Goal: Information Seeking & Learning: Learn about a topic

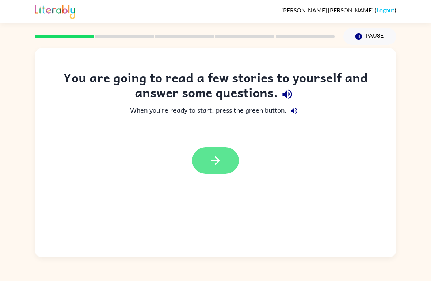
click at [220, 155] on icon "button" at bounding box center [215, 160] width 13 height 13
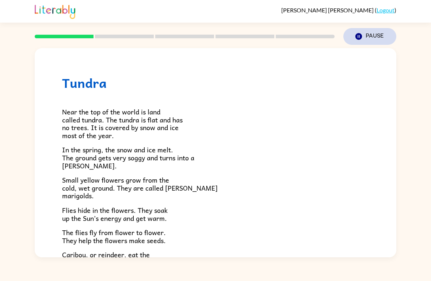
click at [358, 41] on button "Pause Pause" at bounding box center [369, 36] width 53 height 17
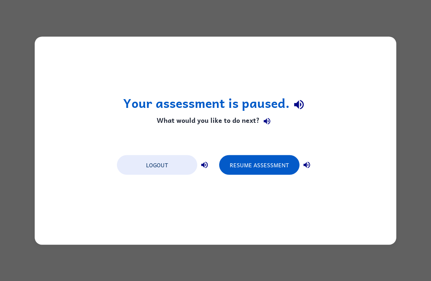
click at [308, 163] on icon "button" at bounding box center [306, 165] width 7 height 7
click at [313, 162] on button "button" at bounding box center [306, 165] width 15 height 15
click at [311, 162] on icon "button" at bounding box center [306, 165] width 9 height 9
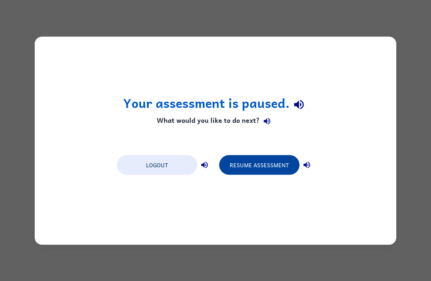
click at [270, 159] on button "Resume Assessment" at bounding box center [259, 165] width 80 height 20
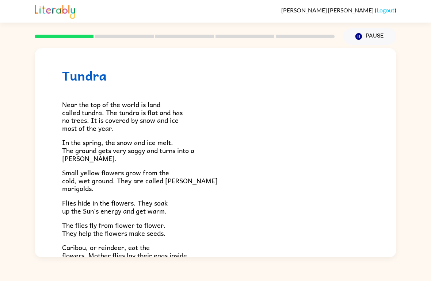
scroll to position [7, 0]
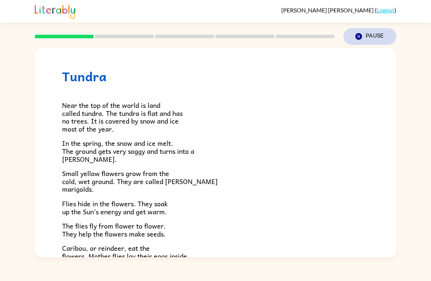
click at [355, 40] on icon "Pause" at bounding box center [358, 36] width 8 height 8
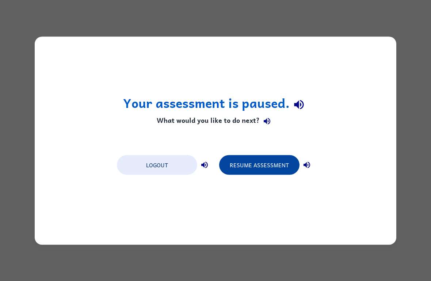
click at [271, 159] on button "Resume Assessment" at bounding box center [259, 165] width 80 height 20
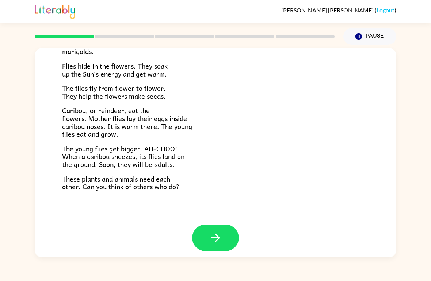
scroll to position [144, 0]
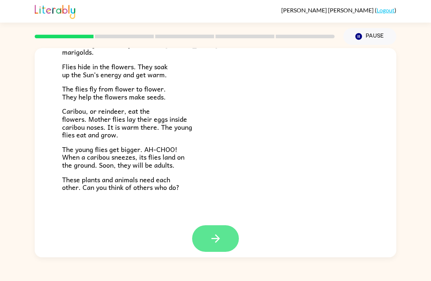
click at [229, 236] on button "button" at bounding box center [215, 239] width 47 height 27
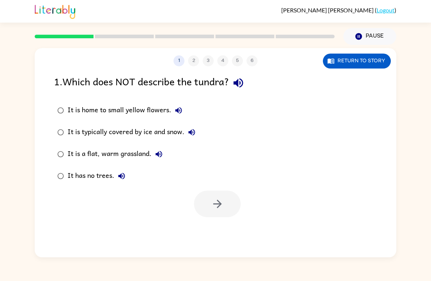
scroll to position [0, 0]
click at [228, 236] on div "1 2 3 4 5 6 Return to story 1 . Which does NOT describe the tundra? It is home …" at bounding box center [215, 152] width 361 height 209
click at [365, 63] on button "Return to story" at bounding box center [357, 61] width 68 height 15
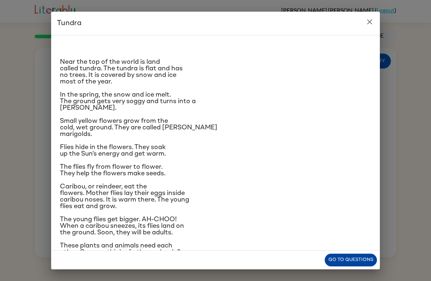
click at [369, 261] on button "Go to questions" at bounding box center [350, 260] width 52 height 13
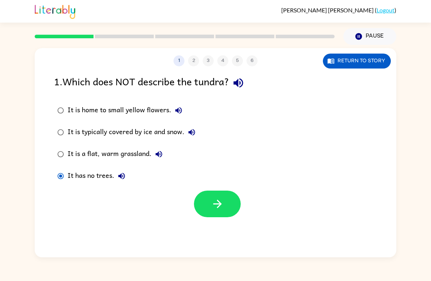
click at [123, 181] on button "It has no trees." at bounding box center [121, 176] width 15 height 15
click at [121, 179] on icon "button" at bounding box center [121, 176] width 9 height 9
click at [225, 204] on button "button" at bounding box center [217, 204] width 47 height 27
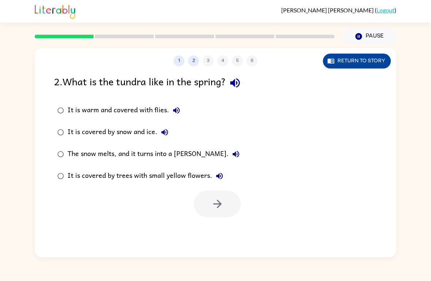
click at [348, 63] on button "Return to story" at bounding box center [357, 61] width 68 height 15
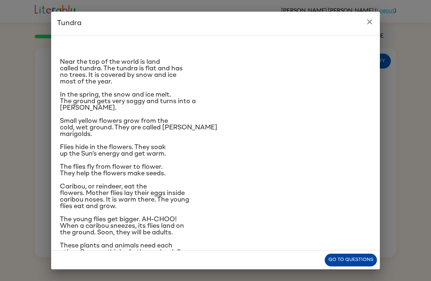
click at [346, 260] on button "Go to questions" at bounding box center [350, 260] width 52 height 13
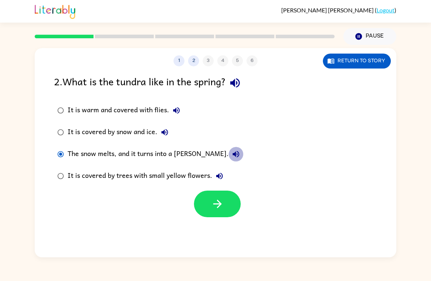
click at [231, 151] on icon "button" at bounding box center [235, 154] width 9 height 9
click at [205, 211] on button "button" at bounding box center [217, 204] width 47 height 27
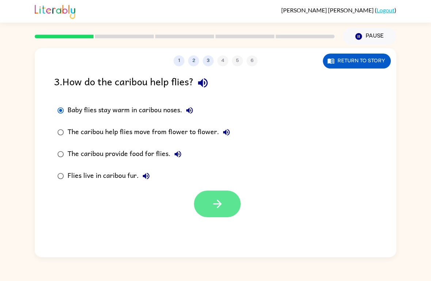
click at [220, 214] on button "button" at bounding box center [217, 204] width 47 height 27
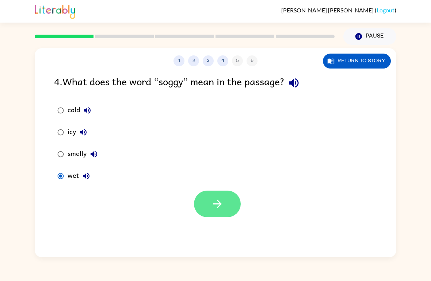
click at [210, 212] on button "button" at bounding box center [217, 204] width 47 height 27
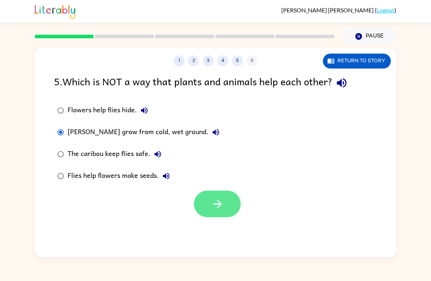
click at [221, 214] on button "button" at bounding box center [217, 204] width 47 height 27
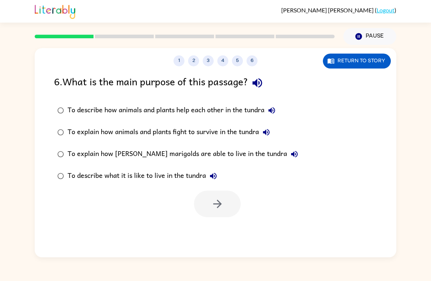
click at [212, 180] on icon "button" at bounding box center [213, 176] width 9 height 9
click at [287, 159] on button "To explain how [PERSON_NAME] marigolds are able to live in the tundra" at bounding box center [294, 154] width 15 height 15
click at [270, 136] on icon "button" at bounding box center [266, 132] width 9 height 9
click at [270, 107] on icon "button" at bounding box center [271, 110] width 9 height 9
click at [273, 144] on label "To explain how [PERSON_NAME] marigolds are able to live in the tundra" at bounding box center [177, 154] width 255 height 22
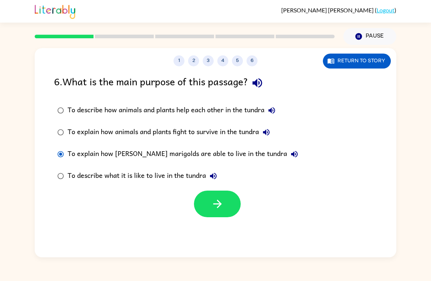
click at [272, 111] on icon "button" at bounding box center [271, 110] width 7 height 7
click at [269, 132] on icon "button" at bounding box center [266, 132] width 7 height 7
click at [216, 180] on icon "button" at bounding box center [213, 176] width 9 height 9
click at [339, 61] on button "Return to story" at bounding box center [357, 61] width 68 height 15
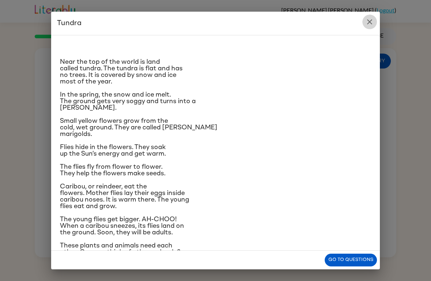
click at [371, 21] on icon "close" at bounding box center [369, 21] width 5 height 5
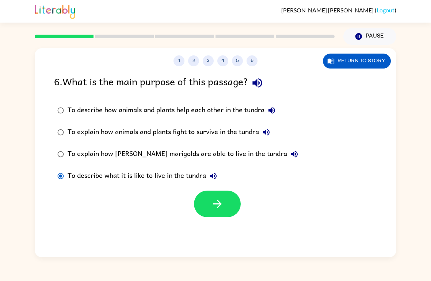
click at [287, 153] on button "To explain how [PERSON_NAME] marigolds are able to live in the tundra" at bounding box center [294, 154] width 15 height 15
click at [291, 154] on icon "button" at bounding box center [294, 154] width 7 height 7
click at [291, 153] on icon "button" at bounding box center [294, 154] width 7 height 7
click at [217, 182] on button "To describe what it is like to live in the tundra" at bounding box center [213, 176] width 15 height 15
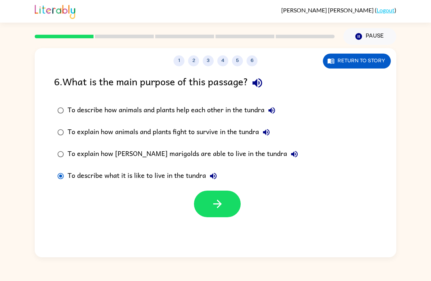
click at [210, 179] on icon "button" at bounding box center [213, 176] width 9 height 9
click at [216, 175] on icon "button" at bounding box center [213, 176] width 7 height 7
click at [267, 150] on div "To explain how [PERSON_NAME] marigolds are able to live in the tundra" at bounding box center [185, 154] width 234 height 15
click at [290, 158] on icon "button" at bounding box center [294, 154] width 9 height 9
click at [216, 213] on button "button" at bounding box center [217, 204] width 47 height 27
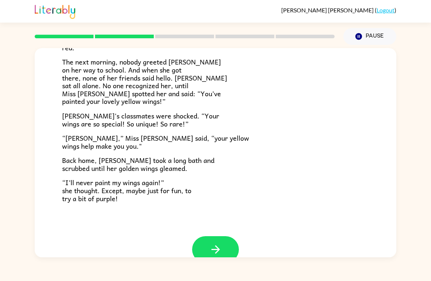
scroll to position [189, 0]
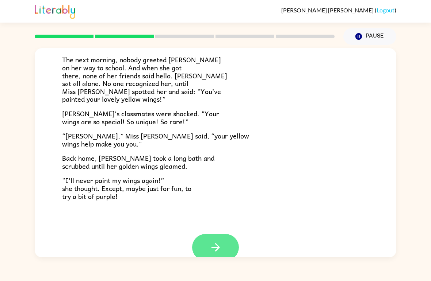
click at [227, 254] on button "button" at bounding box center [215, 247] width 47 height 27
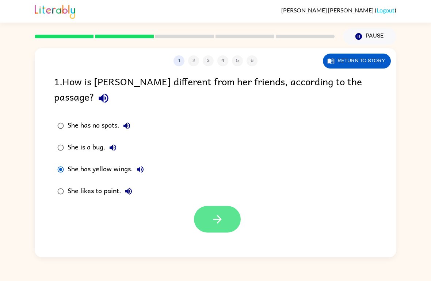
click at [226, 207] on button "button" at bounding box center [217, 219] width 47 height 27
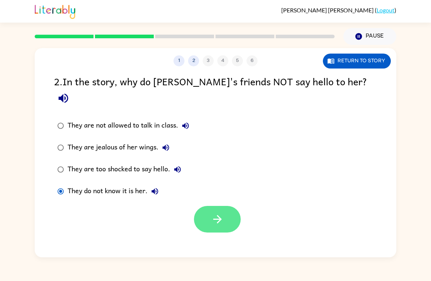
click at [226, 209] on button "button" at bounding box center [217, 219] width 47 height 27
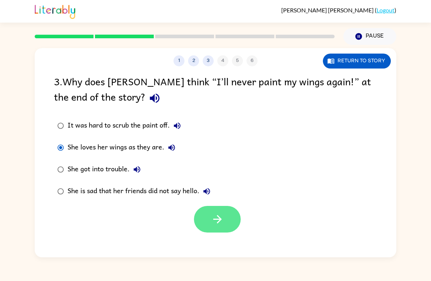
click at [206, 215] on button "button" at bounding box center [217, 219] width 47 height 27
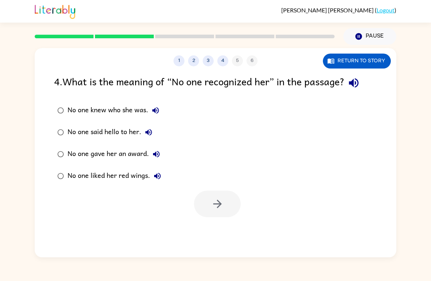
click at [50, 106] on label "No one knew who she was." at bounding box center [109, 111] width 118 height 22
click at [230, 213] on button "button" at bounding box center [217, 204] width 47 height 27
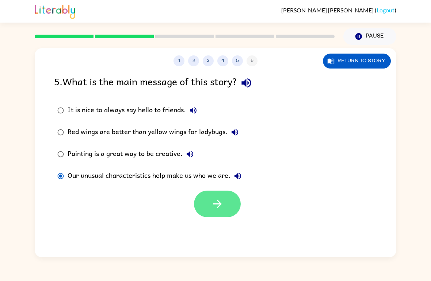
click at [223, 213] on button "button" at bounding box center [217, 204] width 47 height 27
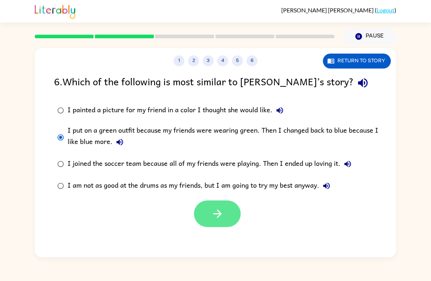
click at [207, 208] on button "button" at bounding box center [217, 214] width 47 height 27
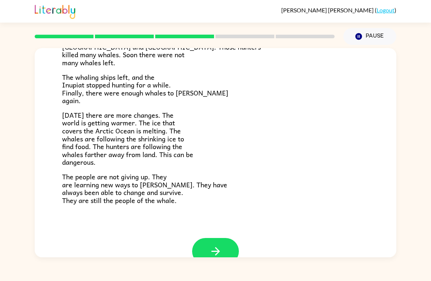
scroll to position [224, 0]
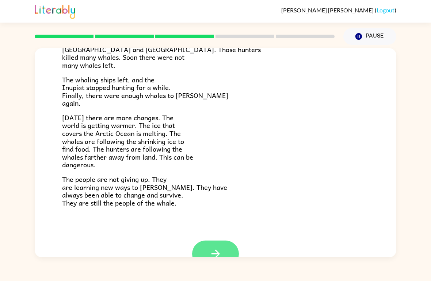
click at [232, 249] on button "button" at bounding box center [215, 254] width 47 height 27
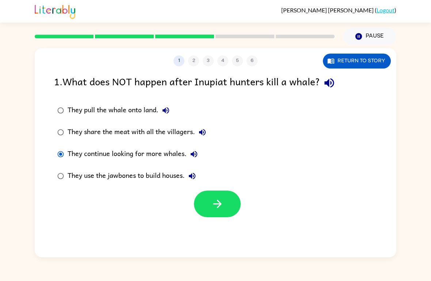
click at [240, 193] on div at bounding box center [215, 202] width 361 height 30
click at [213, 213] on button "button" at bounding box center [217, 204] width 47 height 27
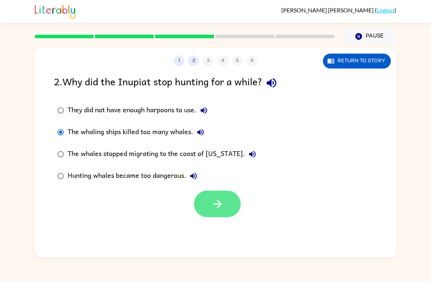
click at [223, 201] on icon "button" at bounding box center [217, 204] width 13 height 13
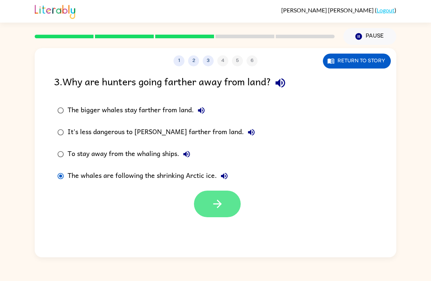
click at [219, 203] on icon "button" at bounding box center [217, 204] width 8 height 8
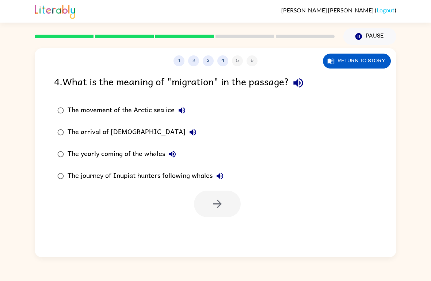
click at [244, 27] on div at bounding box center [184, 37] width 308 height 26
click at [209, 199] on button "button" at bounding box center [217, 204] width 47 height 27
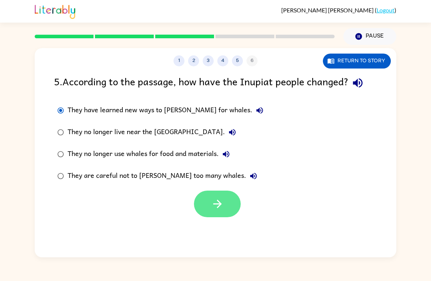
click at [213, 208] on icon "button" at bounding box center [217, 204] width 13 height 13
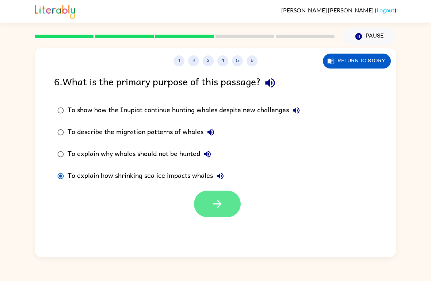
click at [207, 204] on button "button" at bounding box center [217, 204] width 47 height 27
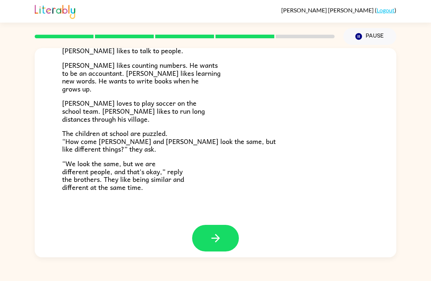
scroll to position [151, 0]
click at [197, 236] on button "button" at bounding box center [215, 239] width 47 height 27
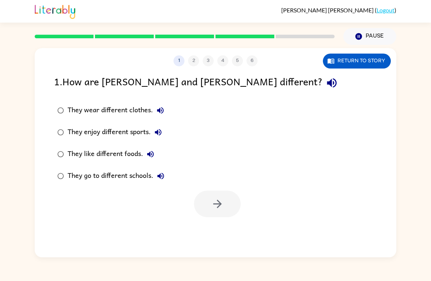
scroll to position [0, 0]
click at [228, 205] on button "button" at bounding box center [217, 204] width 47 height 27
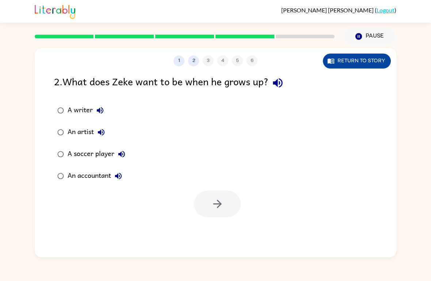
click at [359, 55] on button "Return to story" at bounding box center [357, 61] width 68 height 15
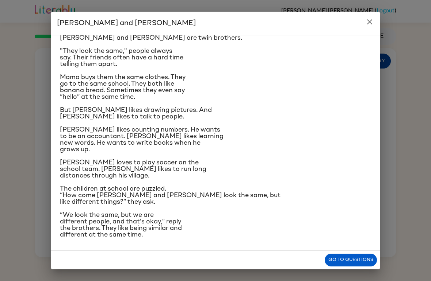
scroll to position [76, 0]
click at [355, 260] on button "Go to questions" at bounding box center [350, 260] width 52 height 13
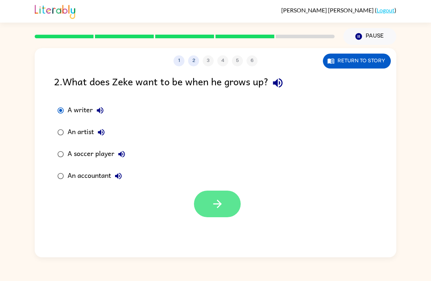
click at [240, 202] on button "button" at bounding box center [217, 204] width 47 height 27
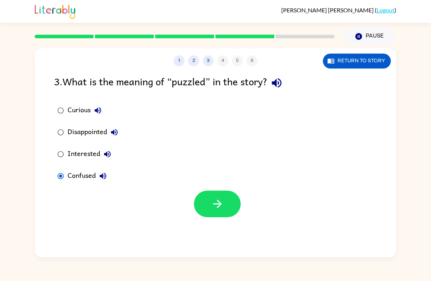
click at [61, 186] on label "Confused" at bounding box center [87, 176] width 75 height 22
click at [221, 217] on button "button" at bounding box center [217, 204] width 47 height 27
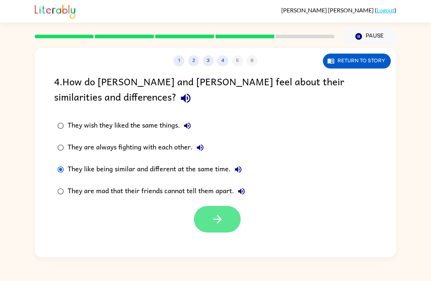
click at [225, 222] on button "button" at bounding box center [217, 219] width 47 height 27
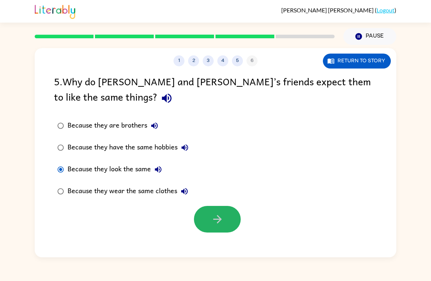
click at [212, 224] on icon "button" at bounding box center [217, 219] width 13 height 13
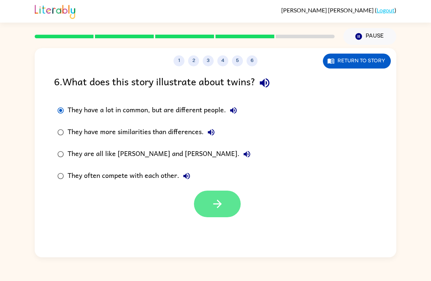
click at [217, 211] on icon "button" at bounding box center [217, 204] width 13 height 13
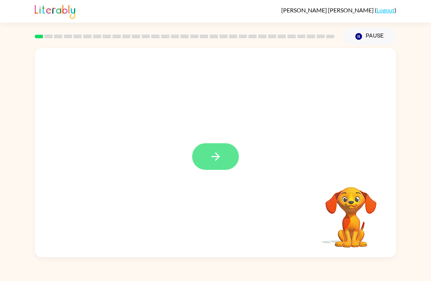
click at [217, 160] on icon "button" at bounding box center [215, 156] width 13 height 13
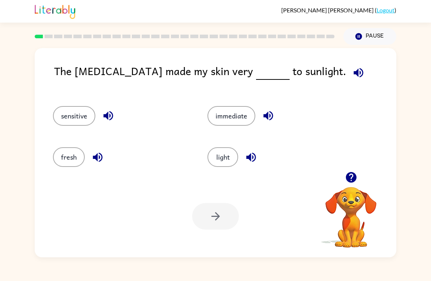
click at [108, 122] on icon "button" at bounding box center [108, 115] width 13 height 13
click at [77, 120] on button "sensitive" at bounding box center [74, 116] width 42 height 20
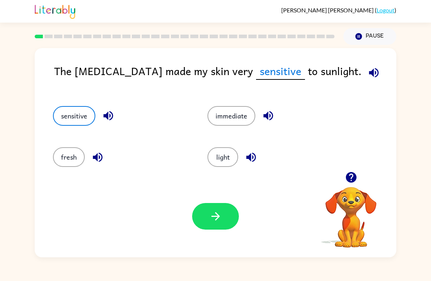
click at [367, 70] on icon "button" at bounding box center [373, 72] width 13 height 13
click at [227, 219] on button "button" at bounding box center [215, 216] width 47 height 27
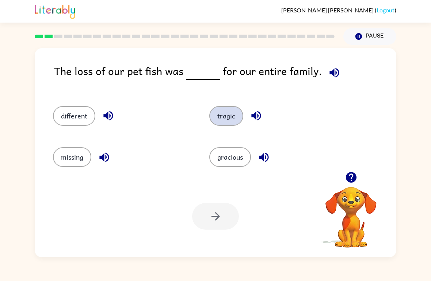
click at [238, 121] on button "tragic" at bounding box center [226, 116] width 34 height 20
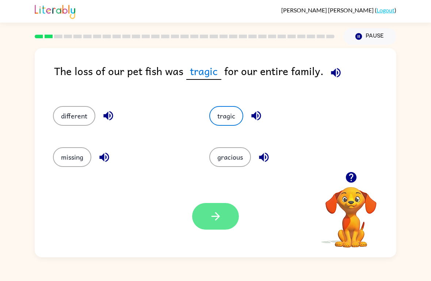
click at [227, 205] on button "button" at bounding box center [215, 216] width 47 height 27
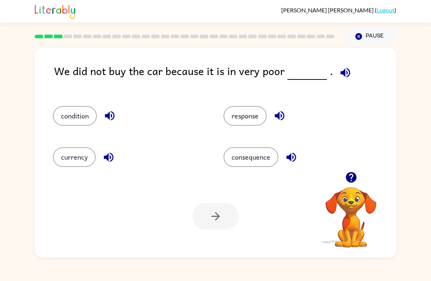
click at [346, 71] on icon "button" at bounding box center [345, 72] width 13 height 13
click at [86, 113] on button "condition" at bounding box center [75, 116] width 44 height 20
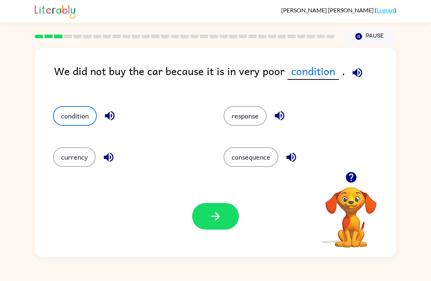
click at [357, 74] on icon "button" at bounding box center [357, 72] width 13 height 13
click at [357, 78] on icon "button" at bounding box center [357, 72] width 13 height 13
click at [351, 68] on icon "button" at bounding box center [357, 72] width 13 height 13
click at [352, 70] on icon "button" at bounding box center [357, 72] width 13 height 13
click at [361, 77] on button "button" at bounding box center [357, 72] width 19 height 19
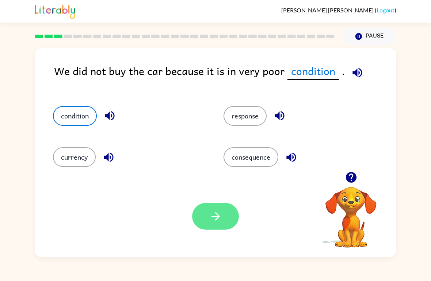
click at [215, 212] on icon "button" at bounding box center [215, 216] width 13 height 13
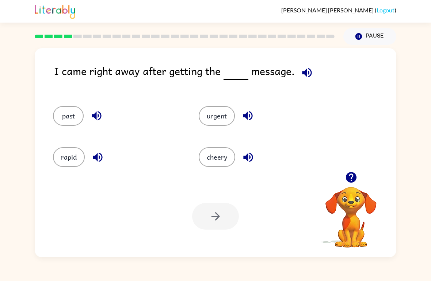
click at [239, 102] on div "urgent" at bounding box center [258, 112] width 146 height 41
click at [220, 120] on button "urgent" at bounding box center [217, 116] width 36 height 20
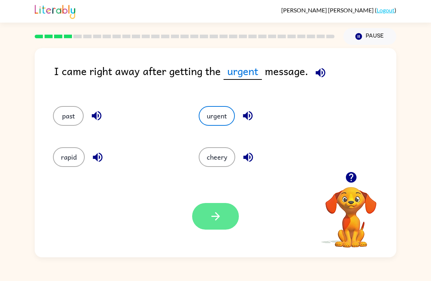
click at [236, 224] on button "button" at bounding box center [215, 216] width 47 height 27
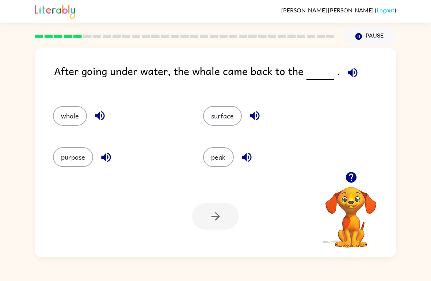
click at [348, 68] on icon "button" at bounding box center [352, 72] width 13 height 13
click at [224, 103] on div "surface" at bounding box center [264, 112] width 150 height 41
click at [218, 222] on div at bounding box center [215, 216] width 47 height 27
click at [235, 124] on button "surface" at bounding box center [222, 116] width 39 height 20
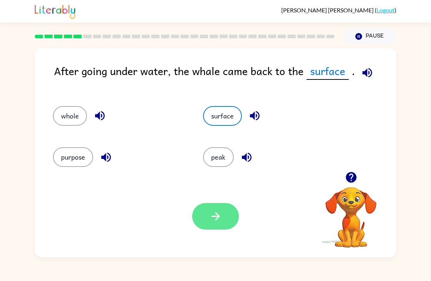
click at [219, 220] on icon "button" at bounding box center [215, 216] width 13 height 13
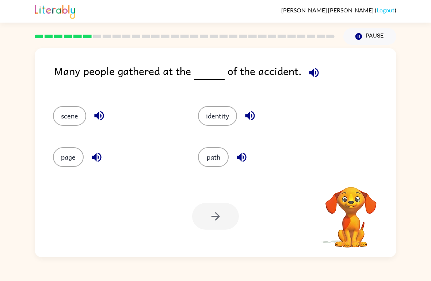
click at [307, 63] on div "Many people gathered at the of the accident. scene identity page path Your brow…" at bounding box center [215, 152] width 361 height 209
click at [310, 76] on icon "button" at bounding box center [313, 72] width 9 height 9
click at [64, 108] on button "scene" at bounding box center [69, 116] width 33 height 20
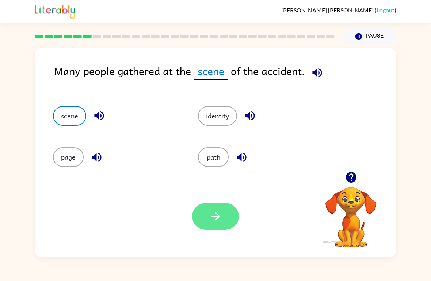
click at [224, 224] on button "button" at bounding box center [215, 216] width 47 height 27
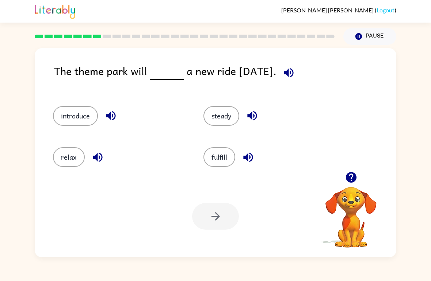
click at [293, 70] on icon "button" at bounding box center [288, 72] width 9 height 9
click at [74, 115] on button "introduce" at bounding box center [75, 116] width 45 height 20
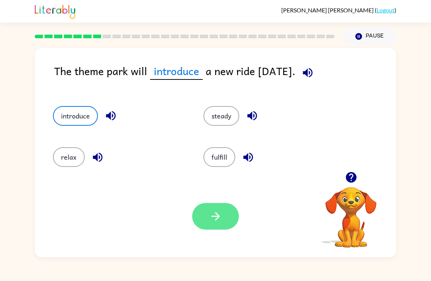
click at [208, 220] on button "button" at bounding box center [215, 216] width 47 height 27
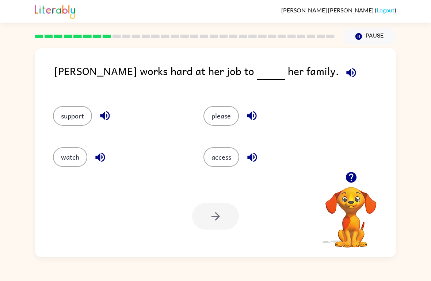
click at [342, 81] on button "button" at bounding box center [351, 72] width 19 height 19
click at [344, 77] on icon "button" at bounding box center [350, 72] width 13 height 13
click at [346, 73] on icon "button" at bounding box center [350, 72] width 9 height 9
click at [228, 117] on button "please" at bounding box center [220, 116] width 35 height 20
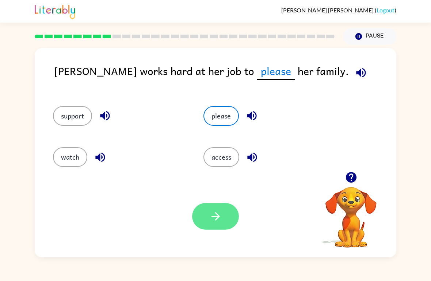
click at [215, 220] on icon "button" at bounding box center [215, 216] width 13 height 13
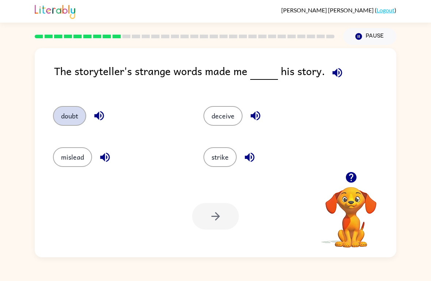
click at [65, 115] on button "doubt" at bounding box center [69, 116] width 33 height 20
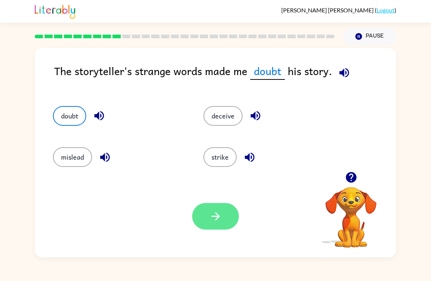
click at [227, 221] on button "button" at bounding box center [215, 216] width 47 height 27
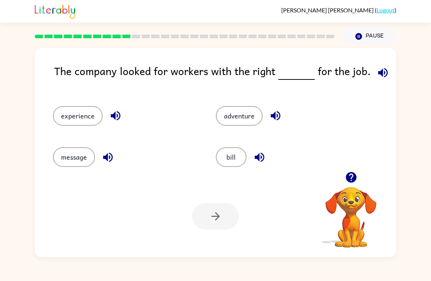
click at [382, 75] on icon "button" at bounding box center [382, 72] width 13 height 13
click at [66, 122] on button "experience" at bounding box center [78, 116] width 50 height 20
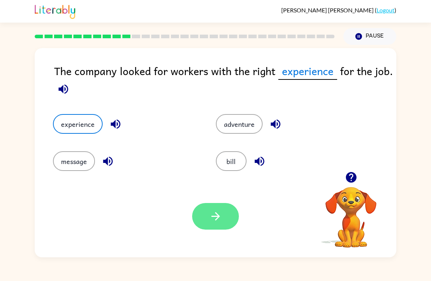
click at [207, 219] on button "button" at bounding box center [215, 216] width 47 height 27
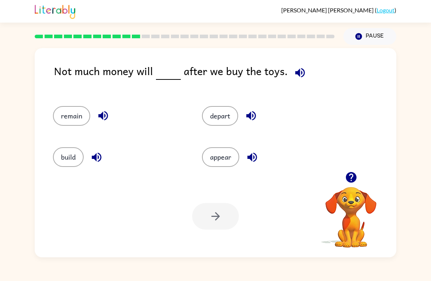
click at [298, 76] on icon "button" at bounding box center [299, 72] width 13 height 13
click at [102, 111] on icon "button" at bounding box center [103, 115] width 13 height 13
click at [68, 116] on button "remain" at bounding box center [71, 116] width 37 height 20
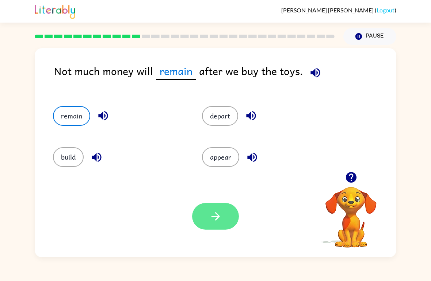
click at [228, 224] on button "button" at bounding box center [215, 216] width 47 height 27
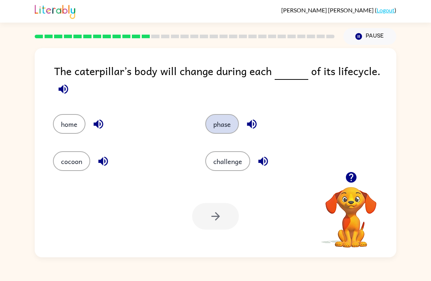
click at [229, 125] on button "phase" at bounding box center [222, 124] width 34 height 20
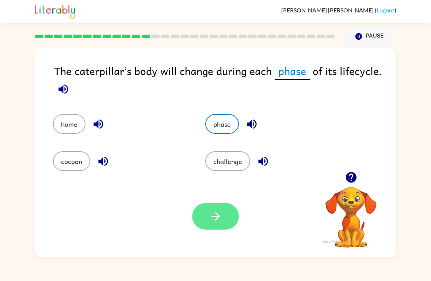
click at [217, 213] on icon "button" at bounding box center [215, 216] width 13 height 13
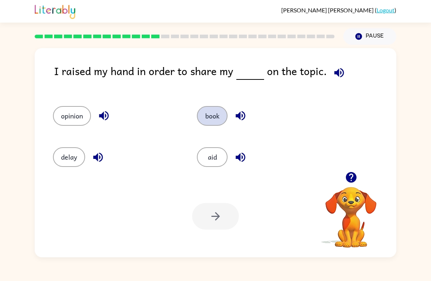
click at [211, 120] on button "book" at bounding box center [212, 116] width 31 height 20
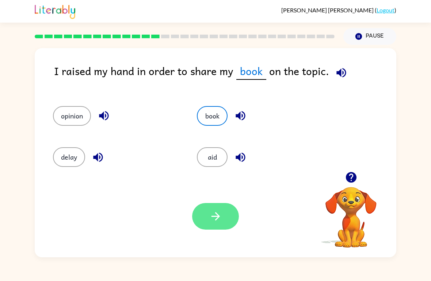
click at [218, 215] on icon "button" at bounding box center [215, 216] width 13 height 13
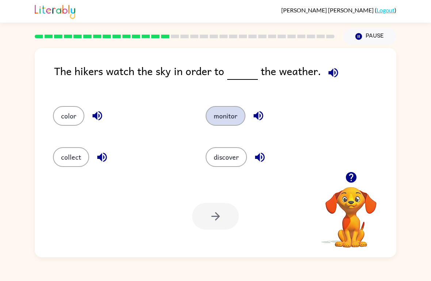
click at [236, 115] on button "monitor" at bounding box center [225, 116] width 40 height 20
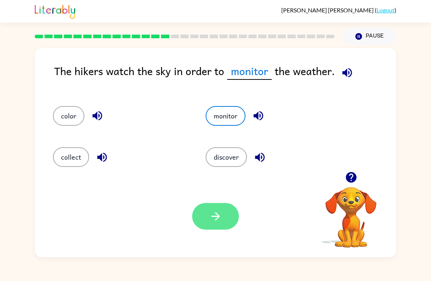
click at [221, 215] on icon "button" at bounding box center [215, 216] width 13 height 13
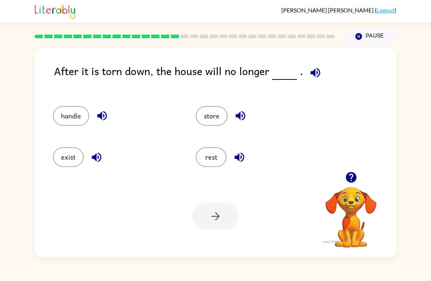
click at [304, 65] on span at bounding box center [314, 71] width 22 height 16
click at [76, 157] on button "exist" at bounding box center [68, 157] width 31 height 20
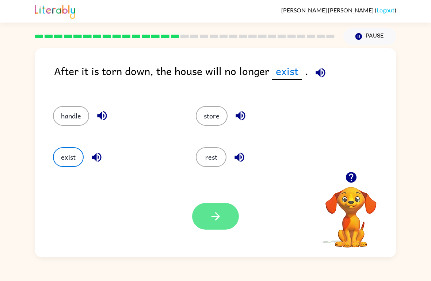
click at [228, 223] on button "button" at bounding box center [215, 216] width 47 height 27
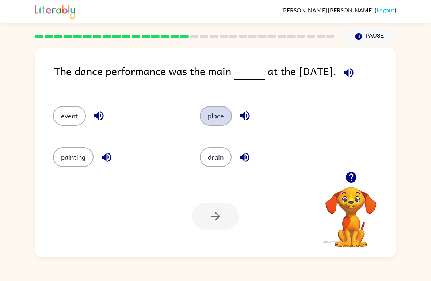
click at [215, 125] on button "place" at bounding box center [216, 116] width 32 height 20
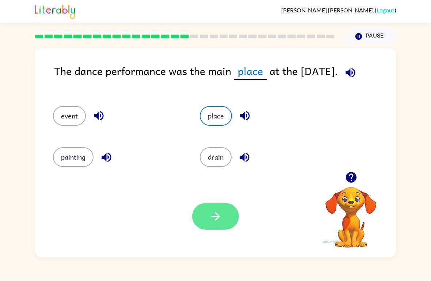
click at [226, 212] on button "button" at bounding box center [215, 216] width 47 height 27
